Goal: Information Seeking & Learning: Learn about a topic

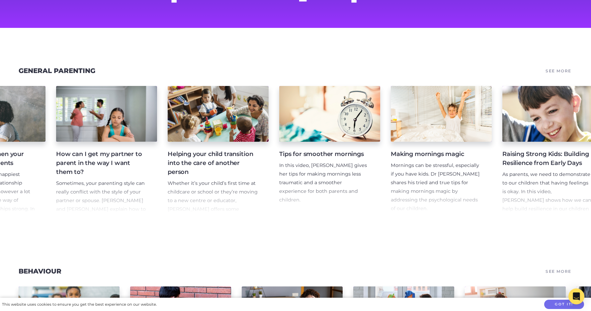
scroll to position [0, 3030]
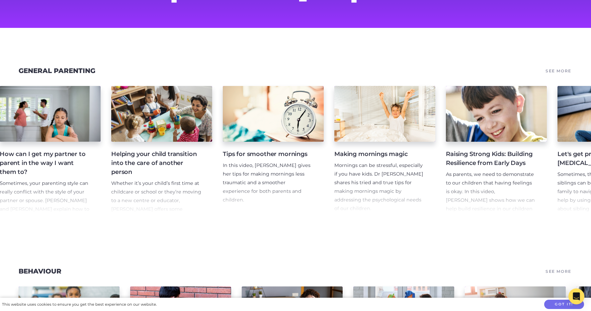
click at [382, 151] on h4 "Making mornings magic" at bounding box center [379, 154] width 90 height 9
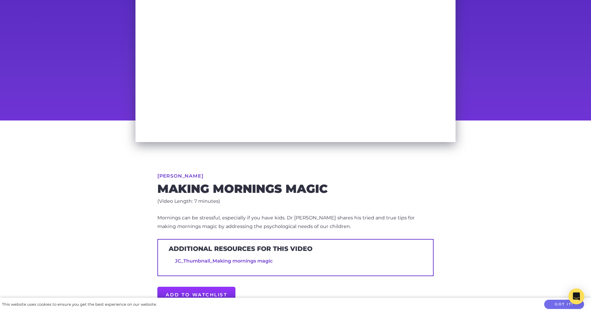
scroll to position [100, 0]
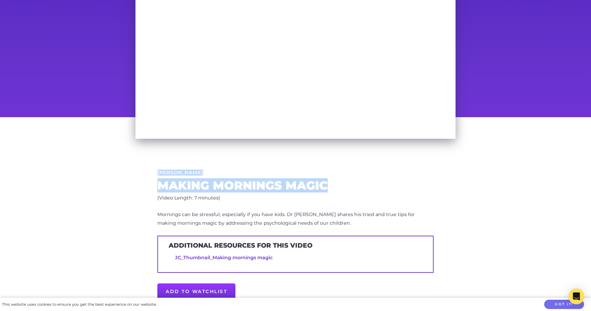
drag, startPoint x: 330, startPoint y: 185, endPoint x: 150, endPoint y: 175, distance: 180.2
click at [150, 175] on div "Dr Justin Coulson Making mornings magic (Video Length: 7 minutes) Mornings can …" at bounding box center [295, 237] width 340 height 241
copy div "Dr Justin Coulson Making mornings magic"
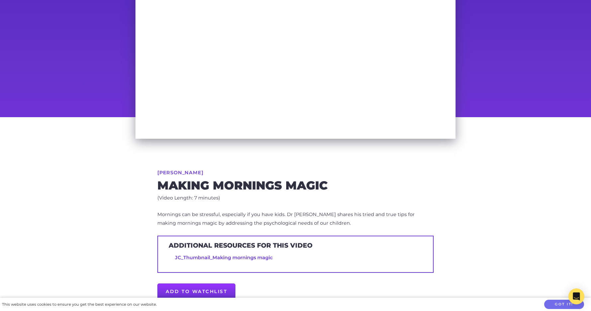
click at [335, 214] on span "Mornings can be stressful, especially if you have kids. Dr Justin shares his tr…" at bounding box center [285, 218] width 257 height 15
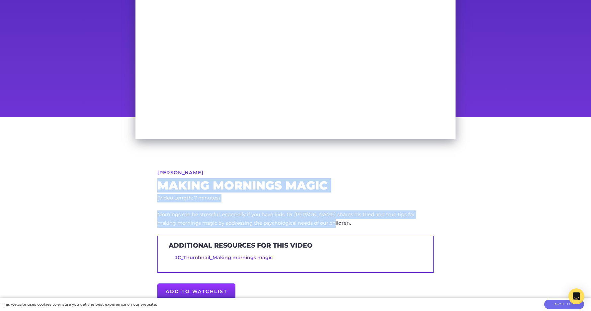
drag, startPoint x: 318, startPoint y: 227, endPoint x: 150, endPoint y: 184, distance: 173.6
click at [150, 184] on div "Dr Justin Coulson Making mornings magic (Video Length: 7 minutes) Mornings can …" at bounding box center [295, 237] width 340 height 241
copy div "Making mornings magic (Video Length: 7 minutes) Mornings can be stressful, espe…"
click at [320, 223] on p "Mornings can be stressful, especially if you have kids. Dr Justin shares his tr…" at bounding box center [295, 218] width 276 height 17
drag, startPoint x: 317, startPoint y: 223, endPoint x: 143, endPoint y: 173, distance: 181.3
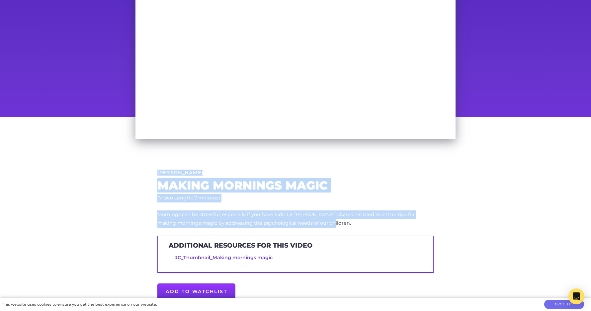
click at [143, 173] on div "Dr Justin Coulson Making mornings magic (Video Length: 7 minutes) Mornings can …" at bounding box center [295, 237] width 340 height 241
copy div "Dr Justin Coulson Making mornings magic (Video Length: 7 minutes) Mornings can …"
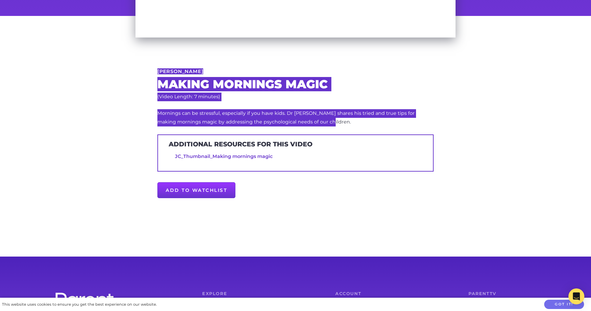
scroll to position [232, 0]
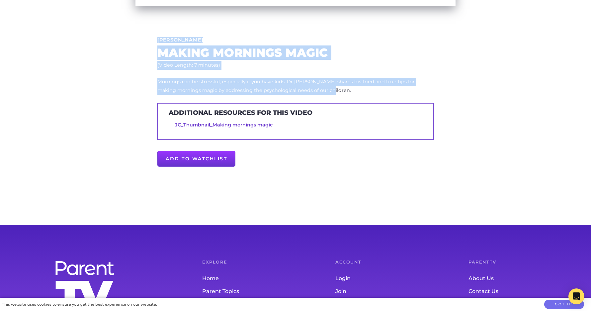
copy div "Dr Justin Coulson Making mornings magic (Video Length: 7 minutes) Mornings can …"
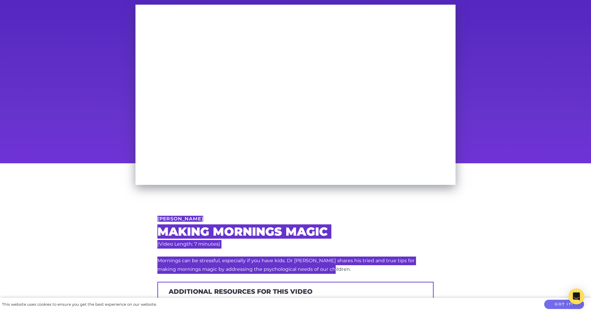
scroll to position [0, 0]
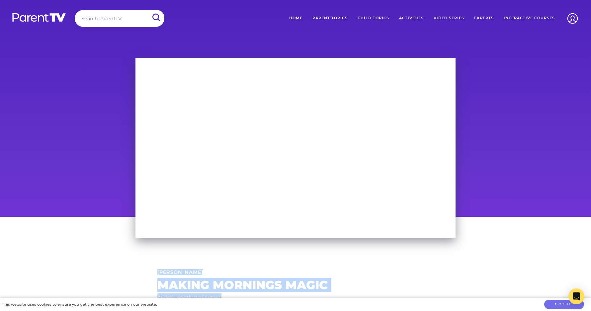
click at [334, 15] on link "Parent Topics" at bounding box center [329, 18] width 45 height 17
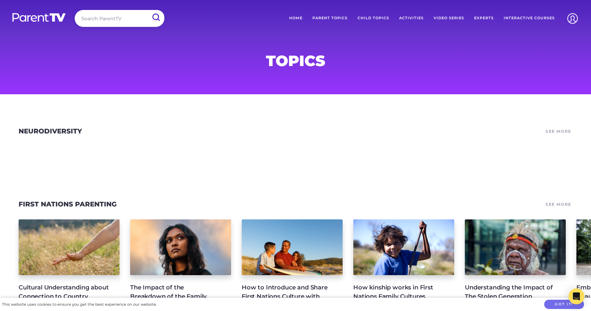
click at [379, 16] on link "Child Topics" at bounding box center [373, 18] width 41 height 17
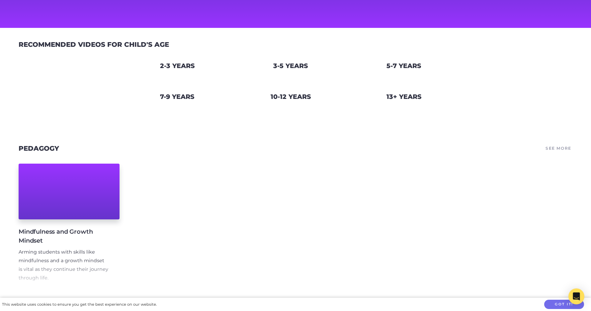
scroll to position [33, 0]
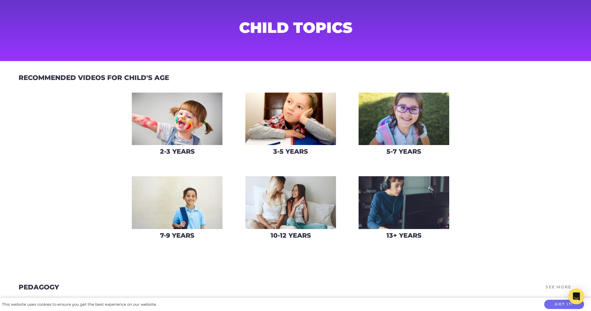
click at [293, 128] on img at bounding box center [290, 119] width 91 height 53
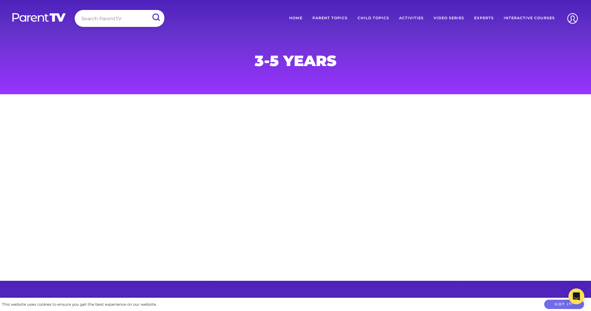
click at [339, 16] on link "Parent Topics" at bounding box center [329, 18] width 45 height 17
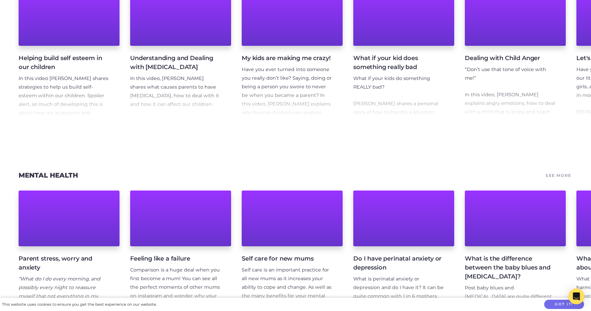
scroll to position [631, 0]
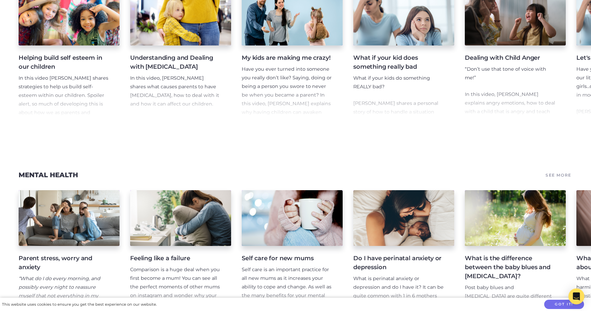
click at [479, 62] on h4 "Dealing with Child Anger" at bounding box center [510, 57] width 90 height 9
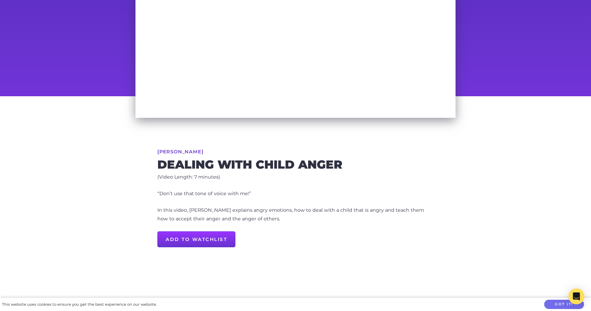
scroll to position [133, 0]
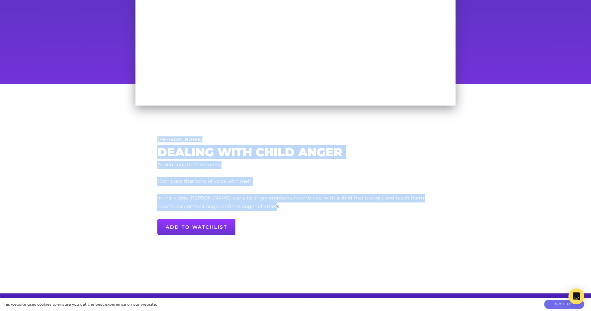
drag, startPoint x: 262, startPoint y: 205, endPoint x: 157, endPoint y: 138, distance: 124.3
click at [157, 138] on div "[PERSON_NAME] Dealing with Child Anger (Video Length: 7 minutes) “Don’t use tha…" at bounding box center [295, 188] width 340 height 209
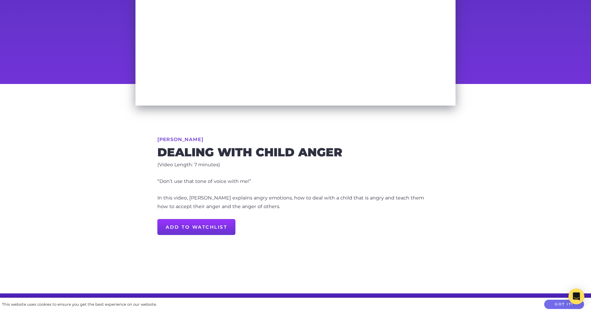
drag, startPoint x: 157, startPoint y: 138, endPoint x: 323, endPoint y: 203, distance: 178.5
click at [323, 203] on p "In this video, [PERSON_NAME] explains angry emotions, how to deal with a child …" at bounding box center [295, 202] width 276 height 17
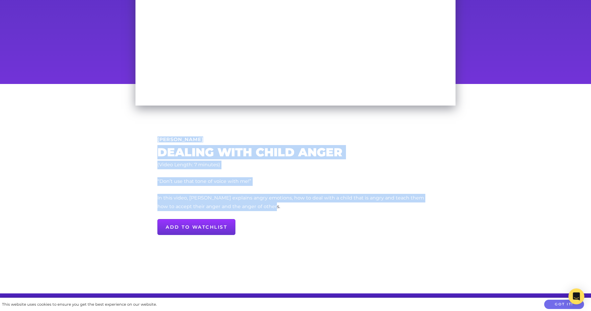
drag, startPoint x: 269, startPoint y: 206, endPoint x: 150, endPoint y: 135, distance: 138.5
click at [150, 135] on div "[PERSON_NAME] Dealing with Child Anger (Video Length: 7 minutes) “Don’t use tha…" at bounding box center [295, 188] width 340 height 209
copy div "[PERSON_NAME] Dealing with Child Anger (Video Length: 7 minutes) “Don’t use tha…"
